Goal: Book appointment/travel/reservation

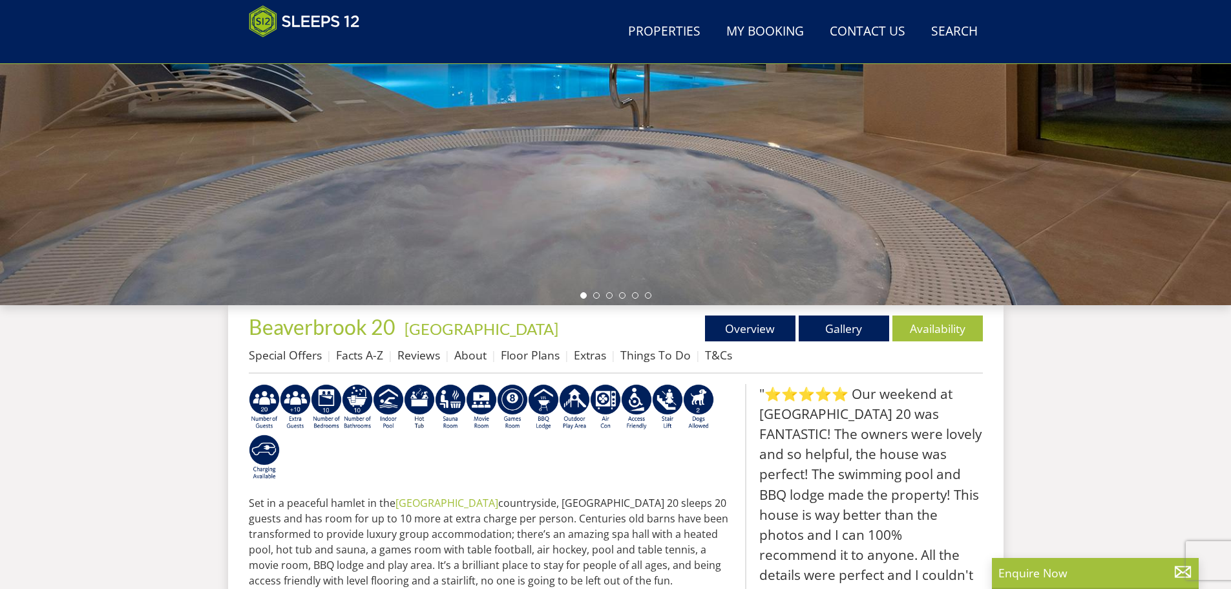
scroll to position [271, 0]
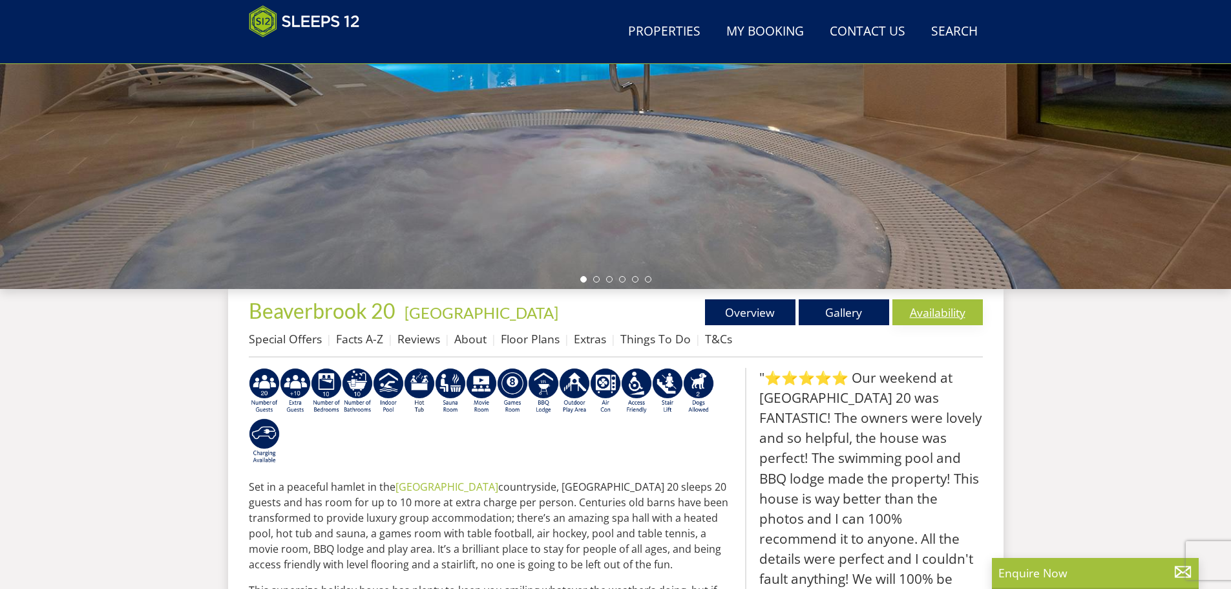
click at [937, 309] on link "Availability" at bounding box center [938, 312] width 90 height 26
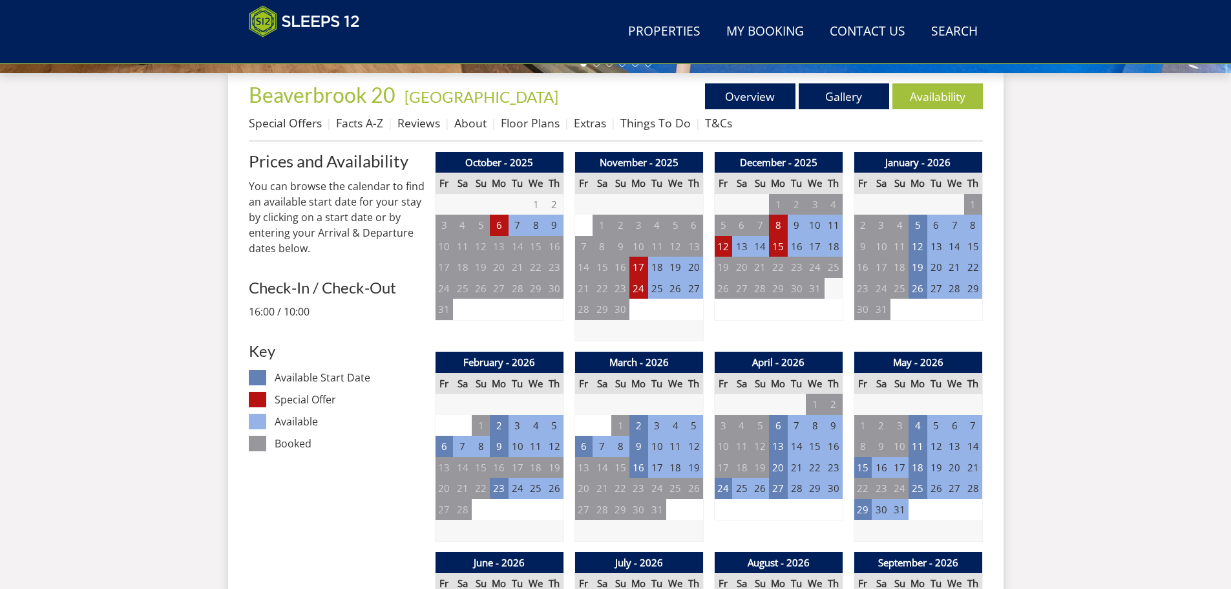
scroll to position [476, 0]
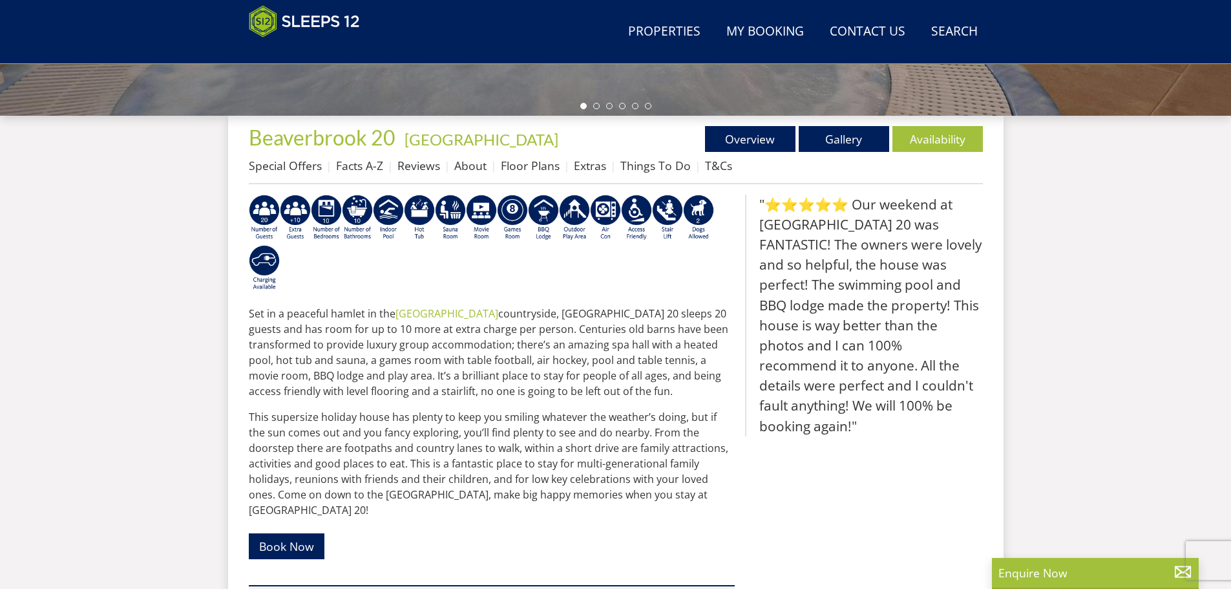
scroll to position [271, 0]
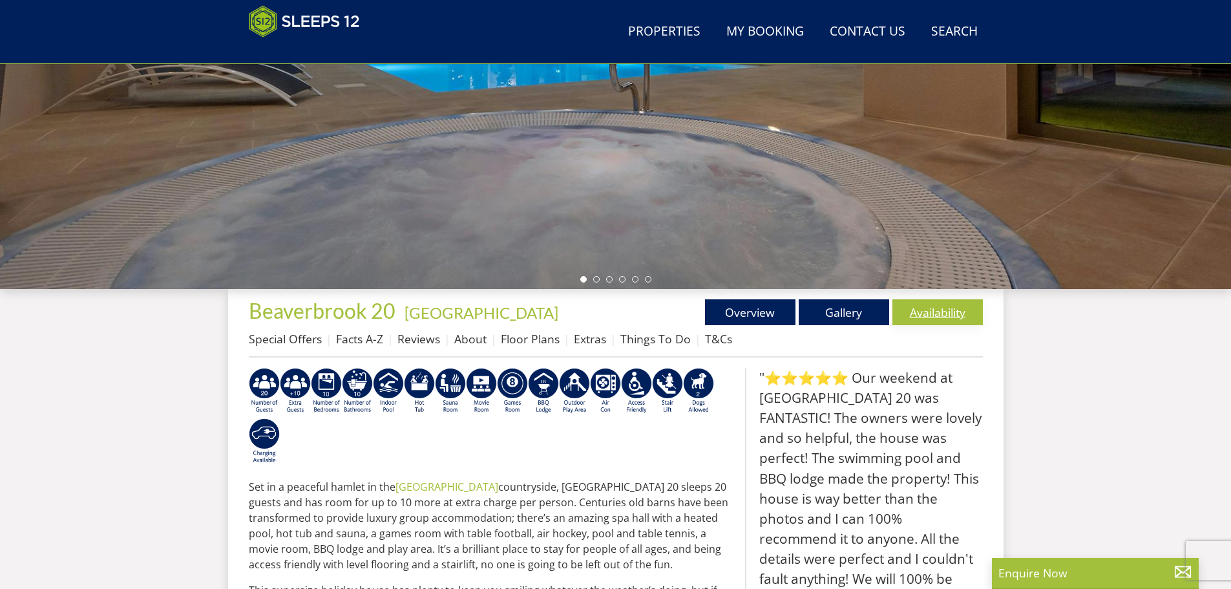
click at [928, 303] on link "Availability" at bounding box center [938, 312] width 90 height 26
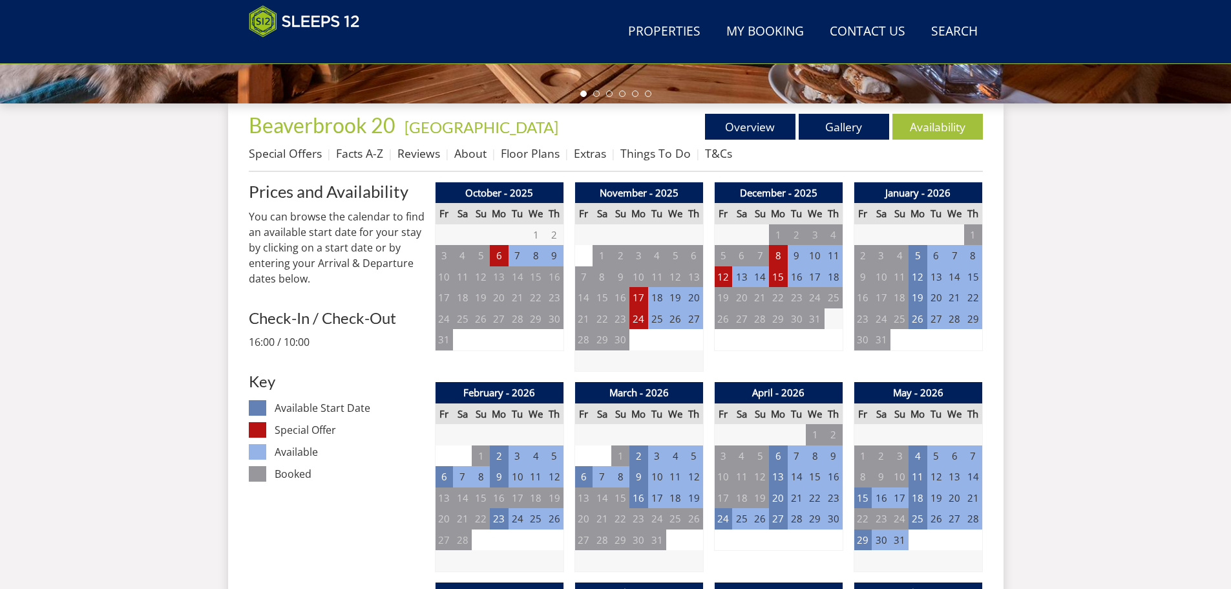
scroll to position [464, 0]
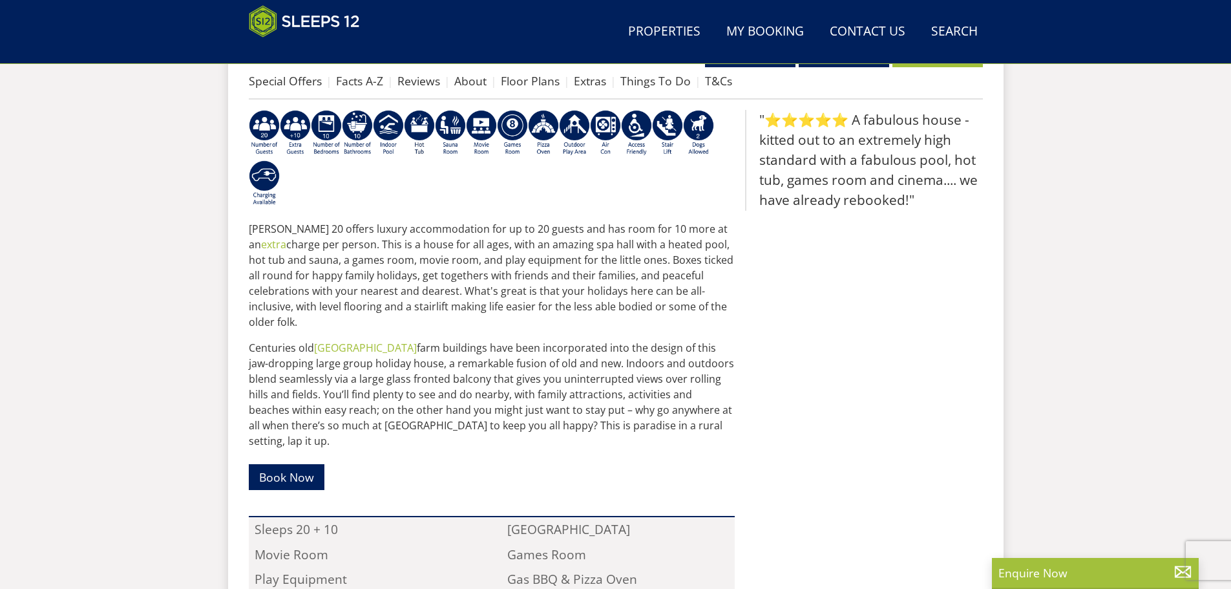
scroll to position [350, 0]
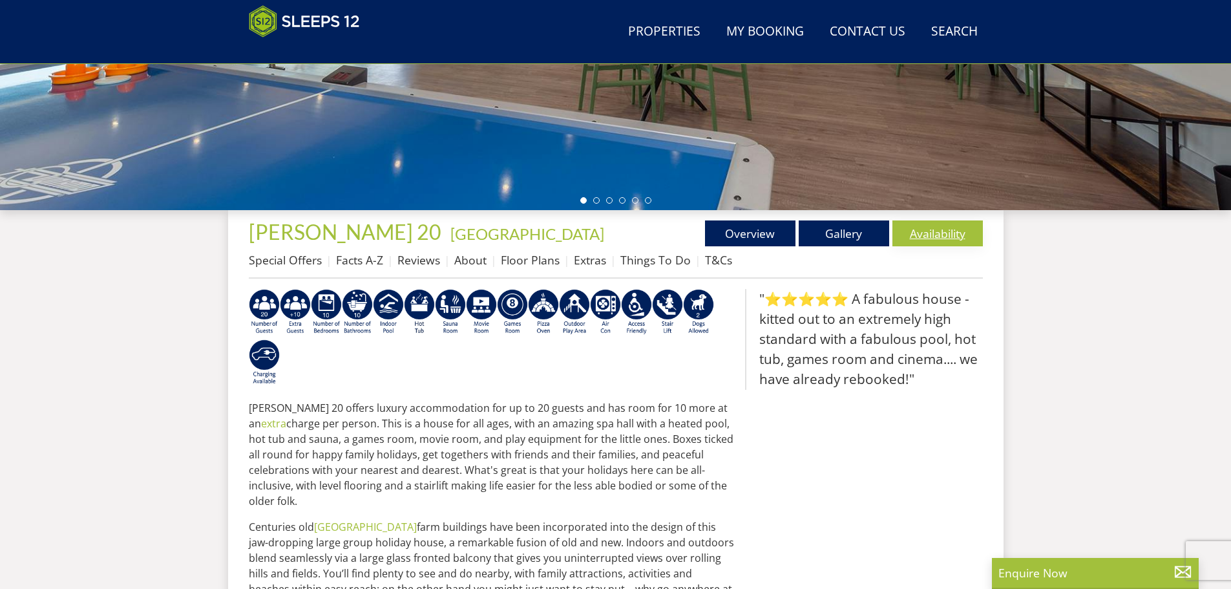
click at [947, 233] on link "Availability" at bounding box center [938, 233] width 90 height 26
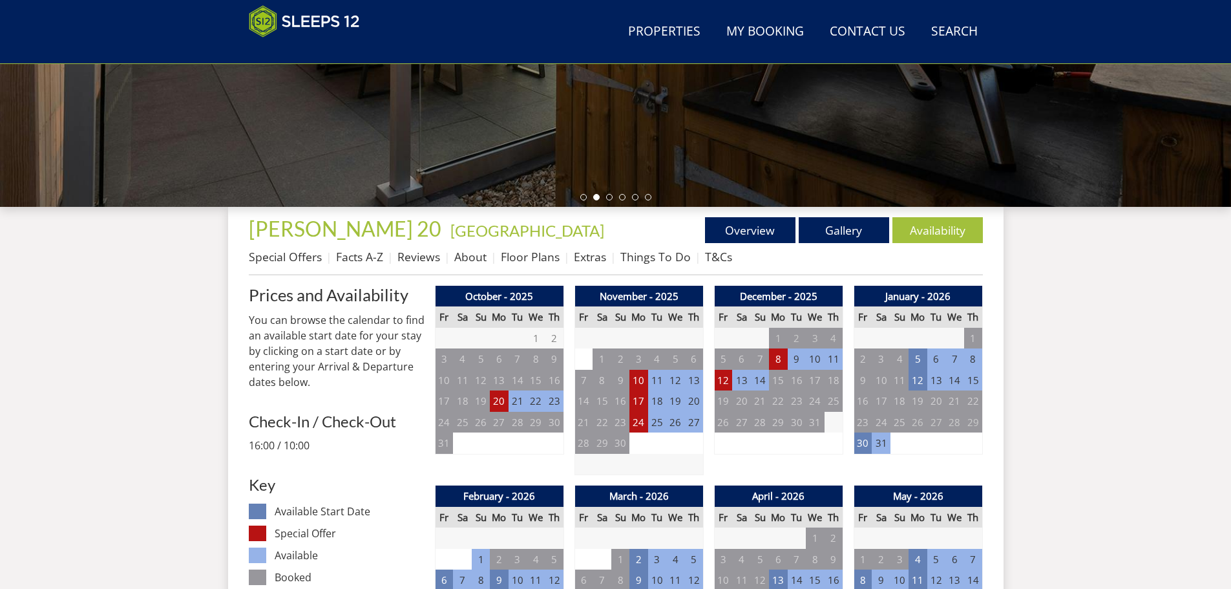
scroll to position [480, 0]
